Goal: Navigation & Orientation: Find specific page/section

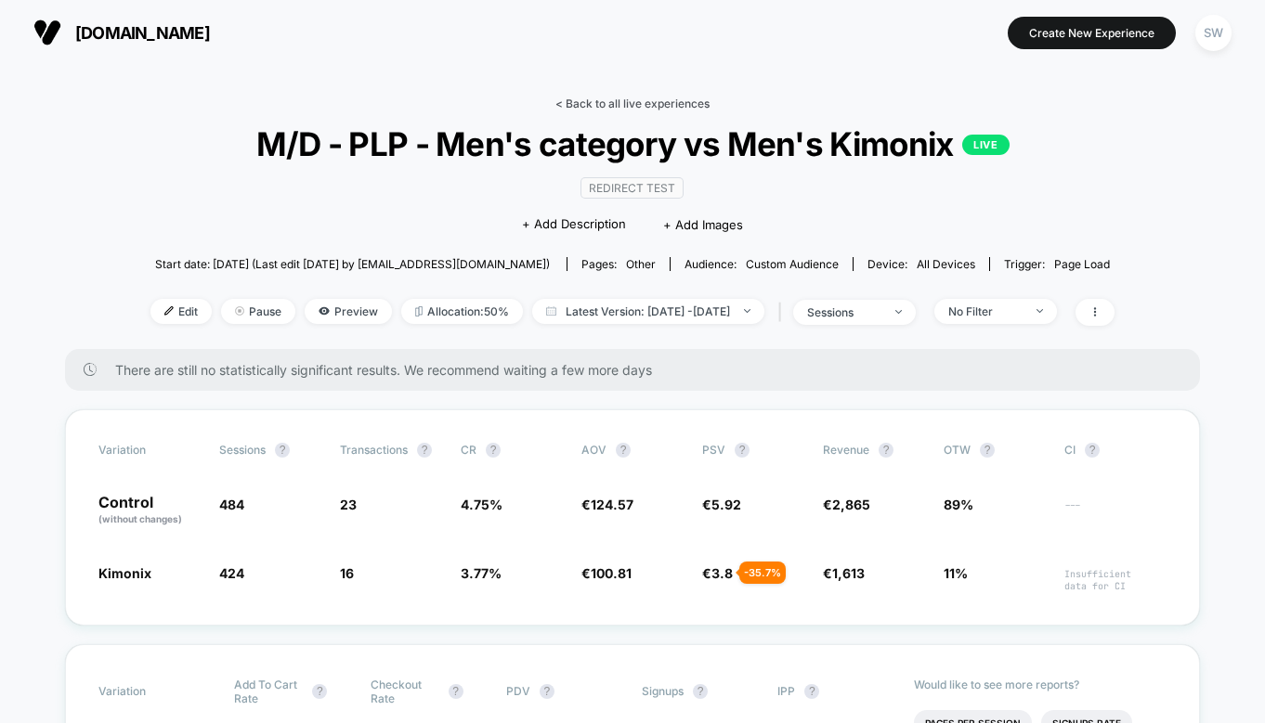
click at [602, 99] on link "< Back to all live experiences" at bounding box center [632, 104] width 154 height 14
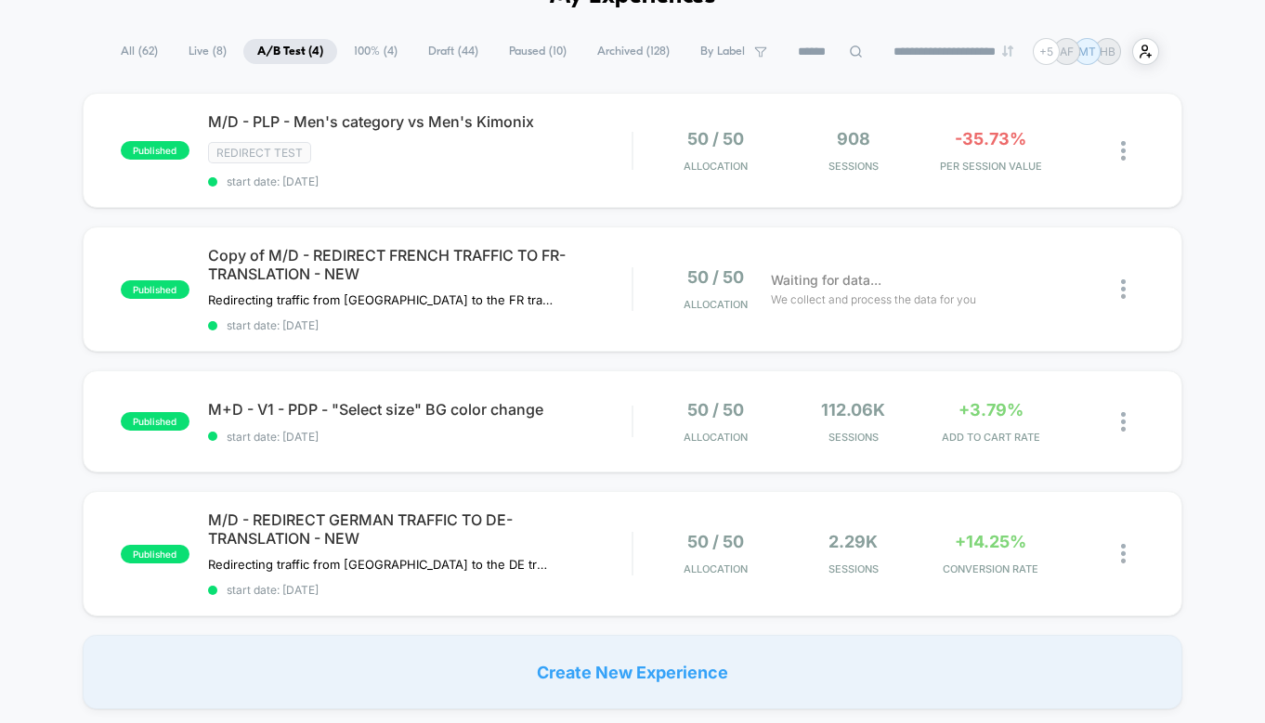
scroll to position [113, 0]
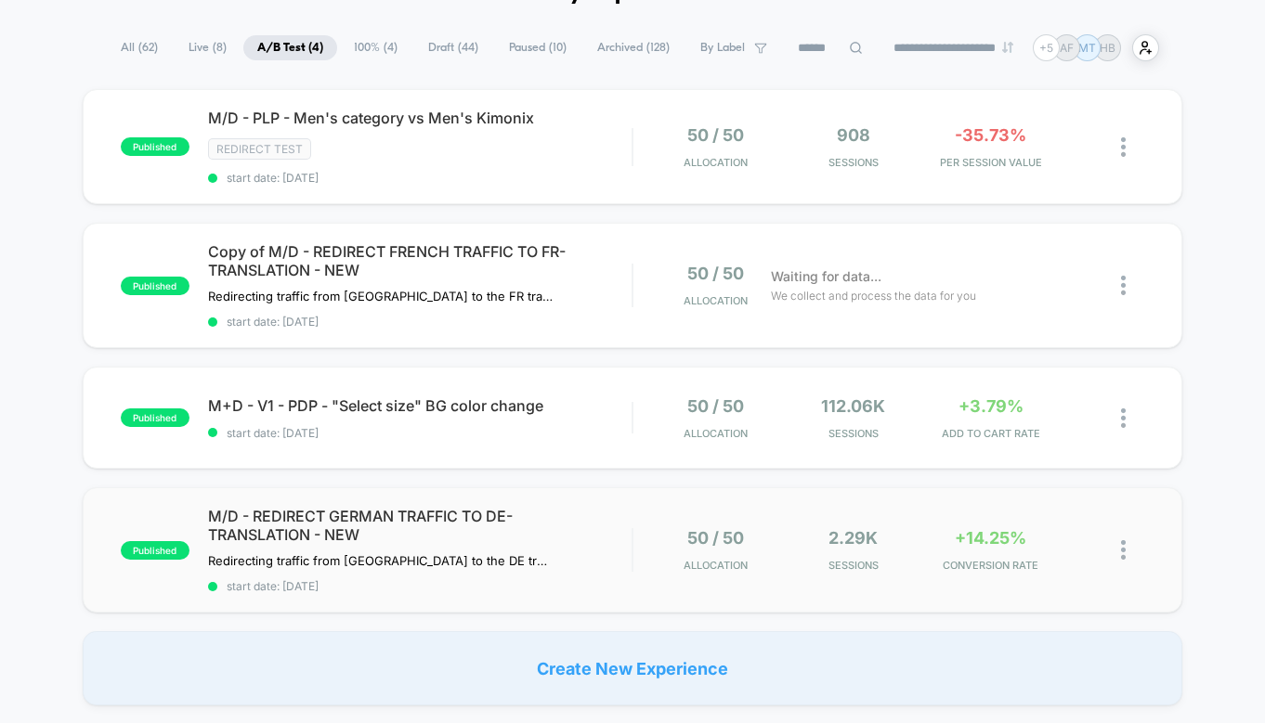
click at [603, 500] on div "published M/D - REDIRECT GERMAN TRAFFIC TO DE-TRANSLATION - NEW Redirecting tra…" at bounding box center [633, 550] width 1101 height 125
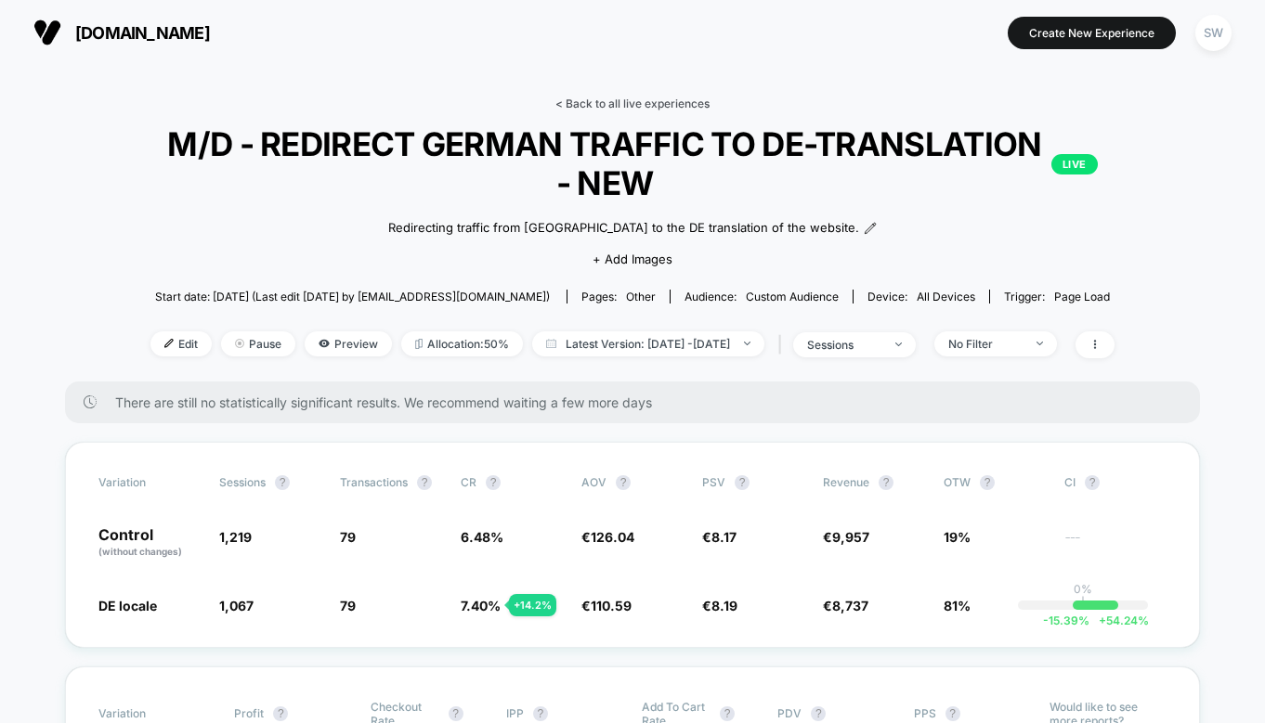
click at [637, 102] on link "< Back to all live experiences" at bounding box center [632, 104] width 154 height 14
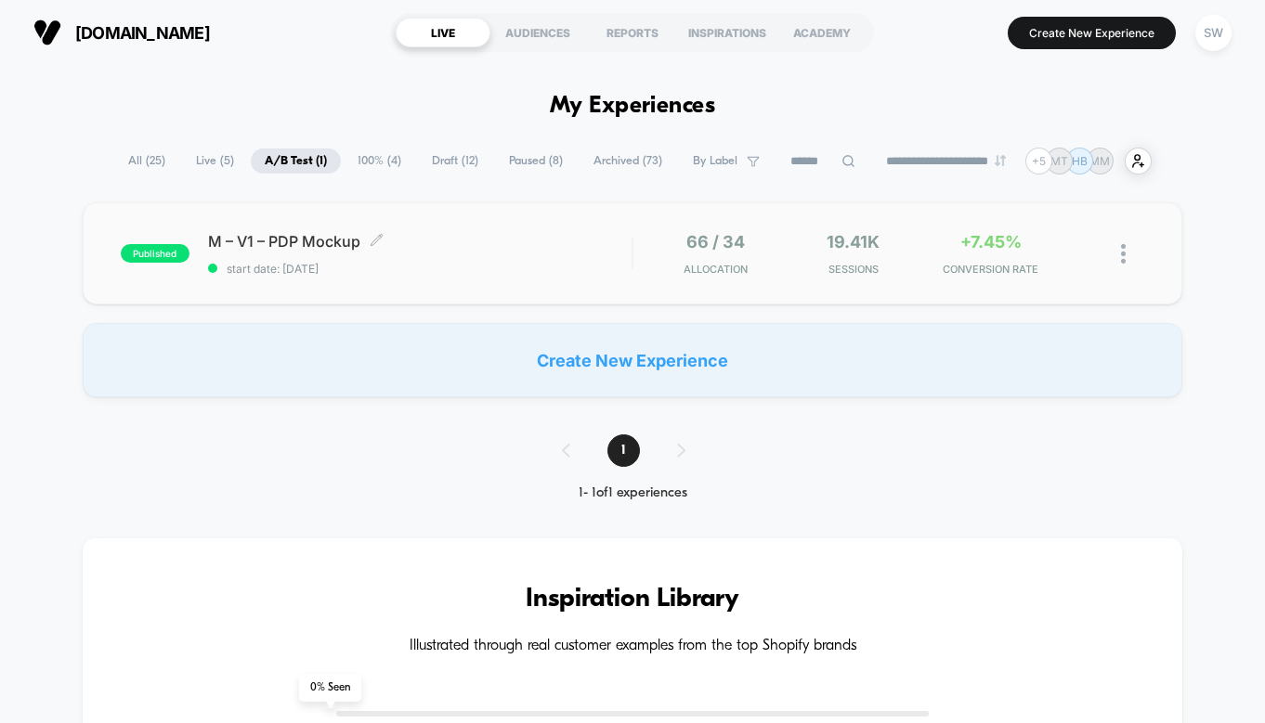
click at [567, 241] on span "M – V1 – PDP Mockup Click to edit experience details" at bounding box center [420, 241] width 424 height 19
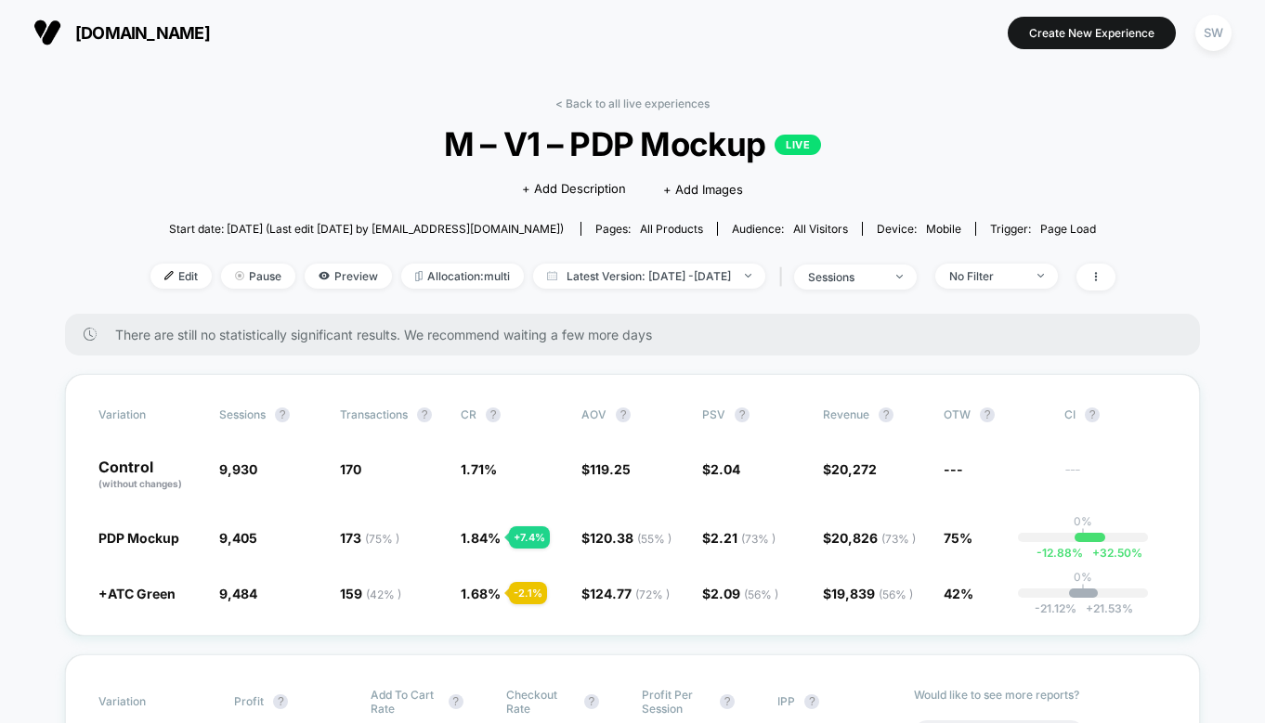
click at [671, 103] on link "< Back to all live experiences" at bounding box center [632, 104] width 154 height 14
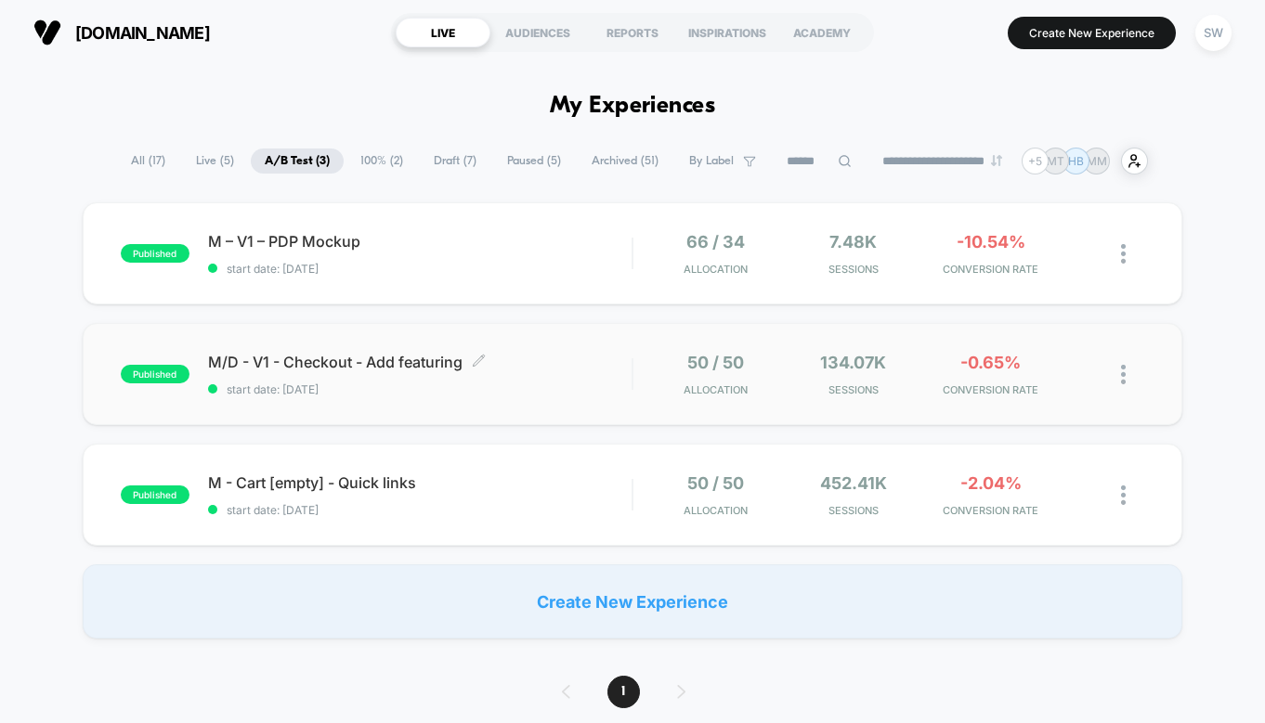
click at [573, 373] on div "M/D - V1 - Checkout - Add featuring Click to edit experience details Click to e…" at bounding box center [420, 375] width 424 height 44
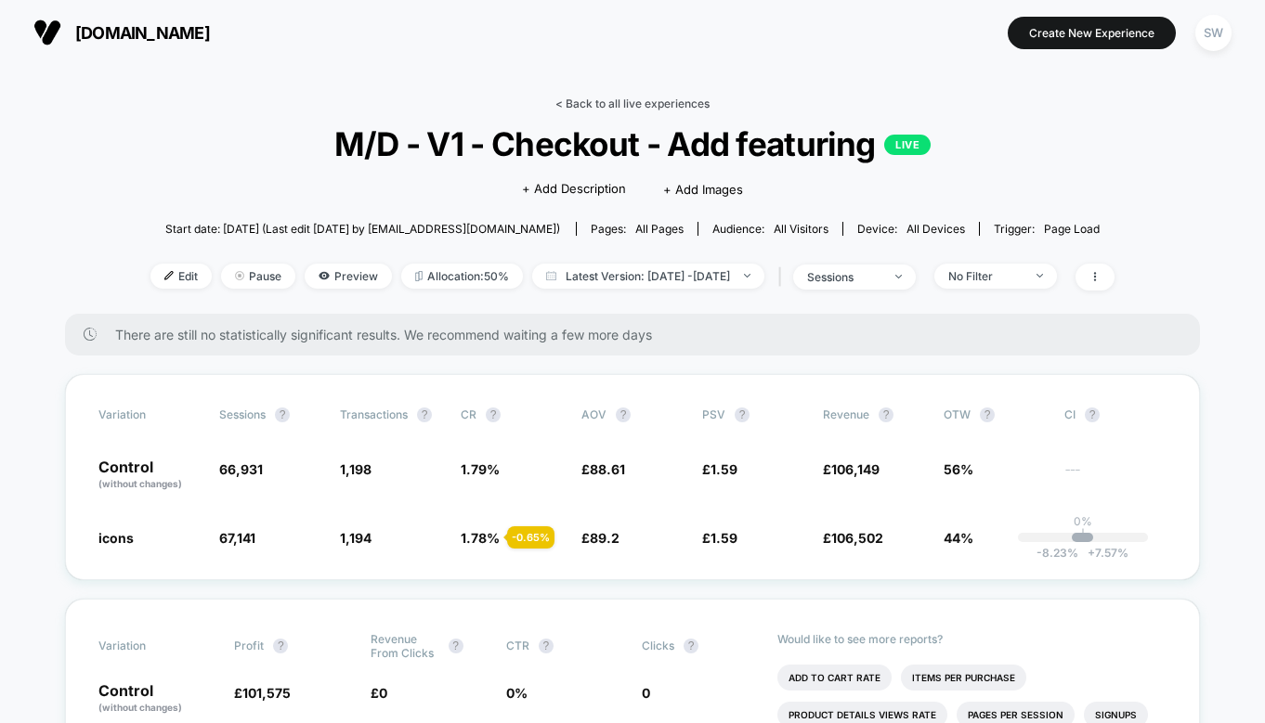
click at [619, 102] on link "< Back to all live experiences" at bounding box center [632, 104] width 154 height 14
